Goal: Transaction & Acquisition: Purchase product/service

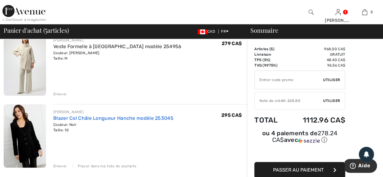
scroll to position [302, 0]
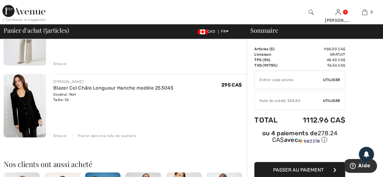
click at [57, 64] on div "Enlever" at bounding box center [60, 63] width 14 height 5
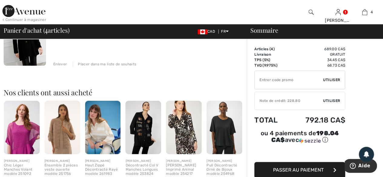
scroll to position [295, 0]
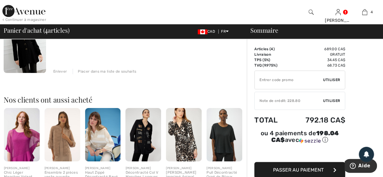
click at [113, 70] on div "Placer dans ma liste de souhaits" at bounding box center [105, 71] width 64 height 5
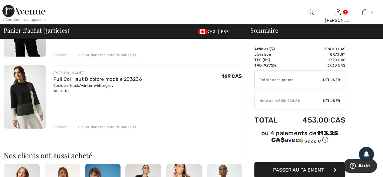
scroll to position [167, 0]
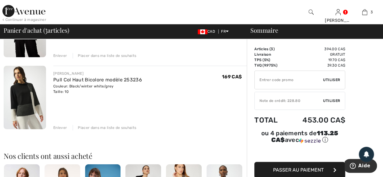
click at [30, 97] on img at bounding box center [25, 98] width 42 height 64
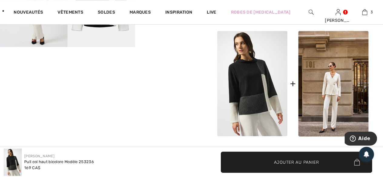
scroll to position [181, 0]
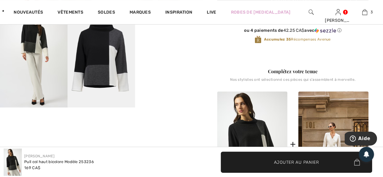
click at [176, 40] on video "Your browser does not support the video tag." at bounding box center [168, 23] width 67 height 34
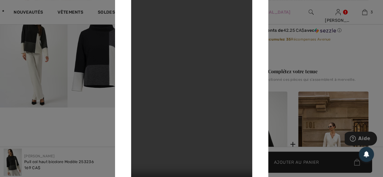
click at [303, 59] on div at bounding box center [191, 88] width 383 height 177
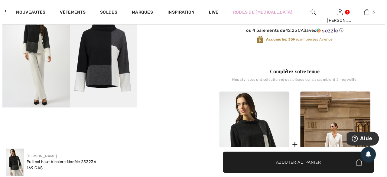
scroll to position [151, 0]
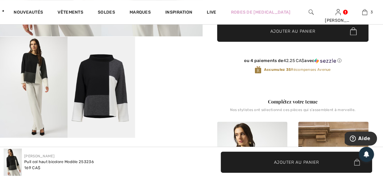
click at [96, 99] on img at bounding box center [100, 87] width 67 height 101
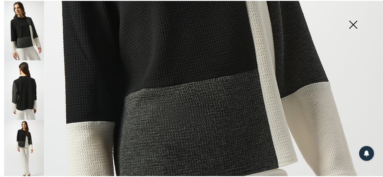
scroll to position [333, 0]
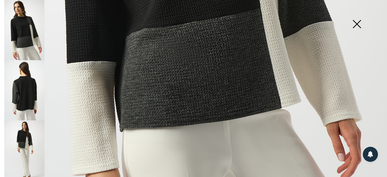
click at [360, 25] on img at bounding box center [357, 24] width 30 height 31
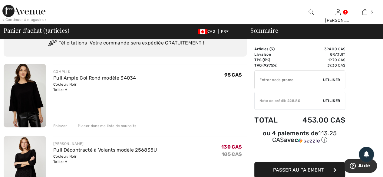
scroll to position [16, 0]
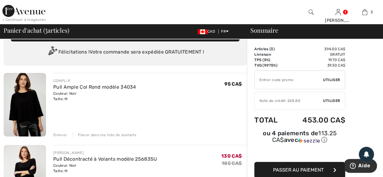
click at [28, 111] on img at bounding box center [25, 105] width 42 height 64
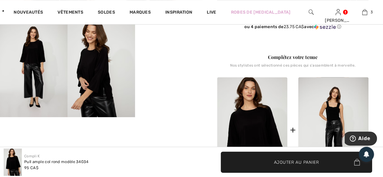
scroll to position [181, 0]
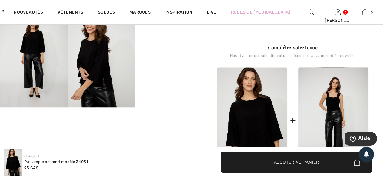
click at [167, 40] on video "Your browser does not support the video tag." at bounding box center [168, 23] width 67 height 34
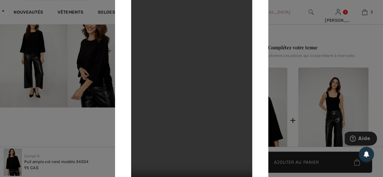
click at [288, 37] on div at bounding box center [191, 88] width 383 height 177
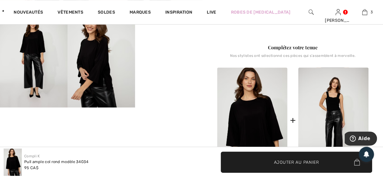
click at [168, 40] on video "Your browser does not support the video tag." at bounding box center [168, 23] width 67 height 34
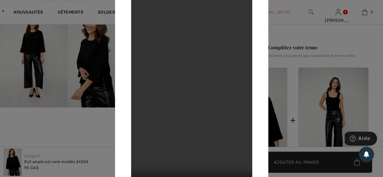
click at [285, 35] on div at bounding box center [191, 88] width 383 height 177
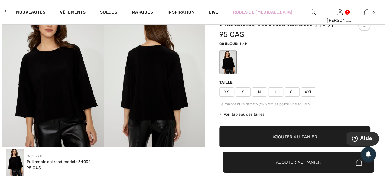
scroll to position [30, 0]
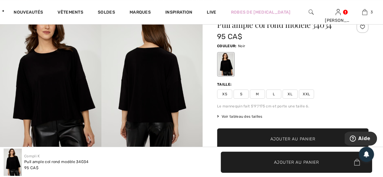
click at [70, 91] on img at bounding box center [50, 82] width 101 height 152
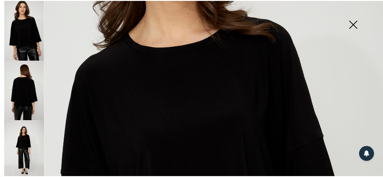
scroll to position [121, 0]
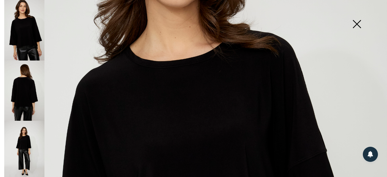
click at [356, 23] on img at bounding box center [357, 24] width 30 height 31
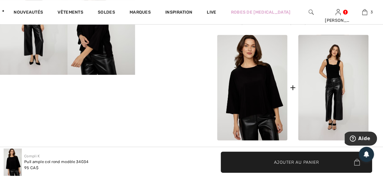
scroll to position [151, 0]
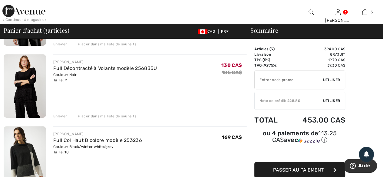
click at [27, 94] on img at bounding box center [25, 86] width 42 height 64
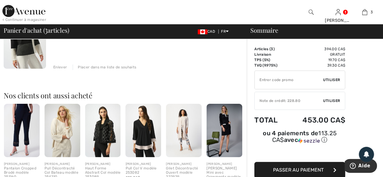
scroll to position [258, 0]
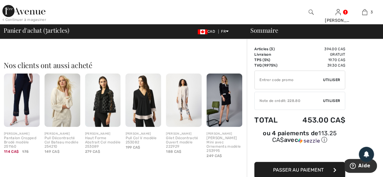
click at [147, 109] on img at bounding box center [143, 101] width 36 height 54
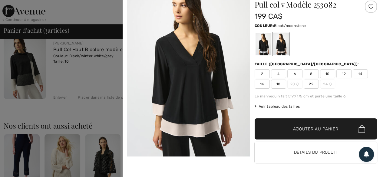
scroll to position [0, 0]
click at [93, 69] on div at bounding box center [191, 88] width 383 height 177
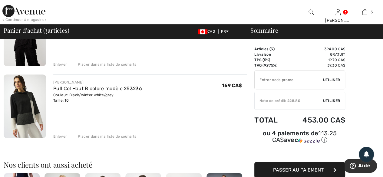
scroll to position [121, 0]
